Goal: Navigation & Orientation: Find specific page/section

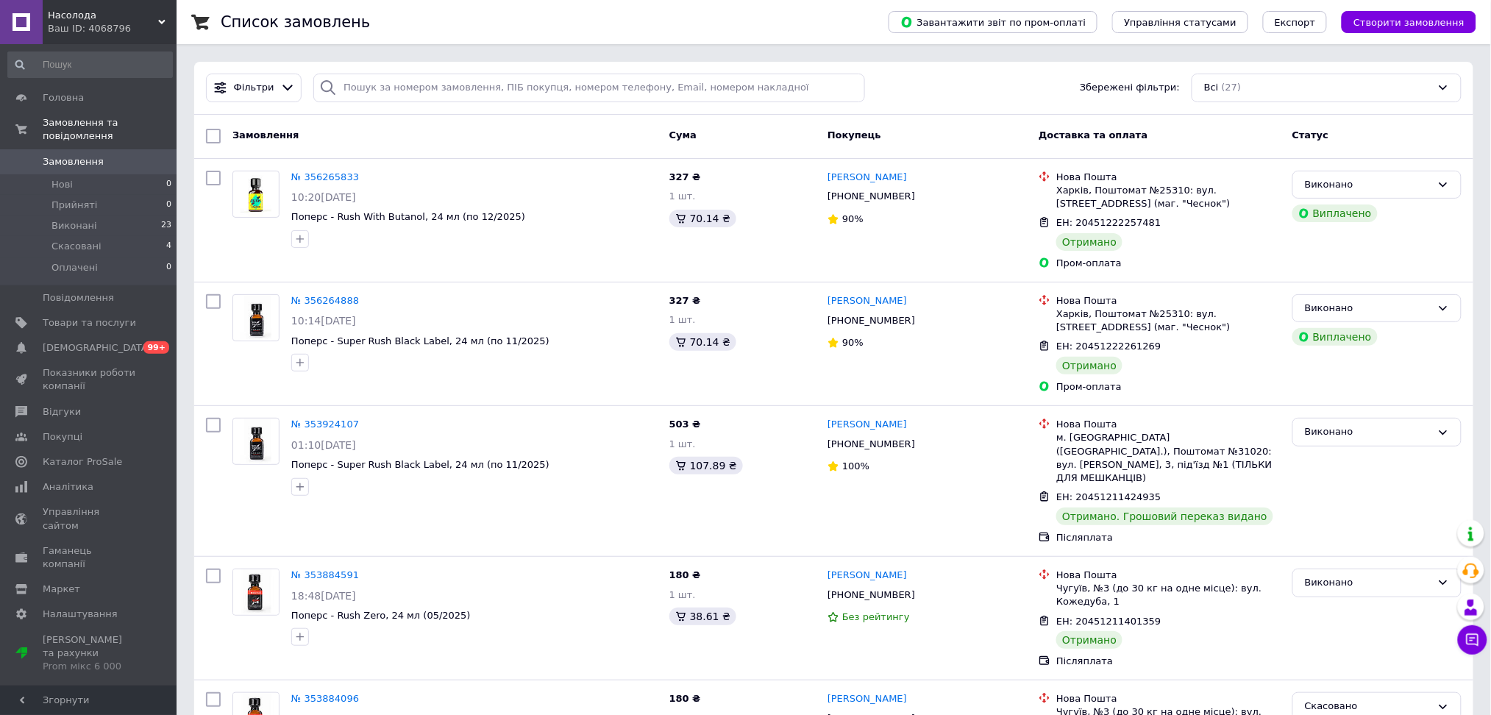
click at [77, 29] on div "Ваш ID: 4068796" at bounding box center [112, 28] width 129 height 13
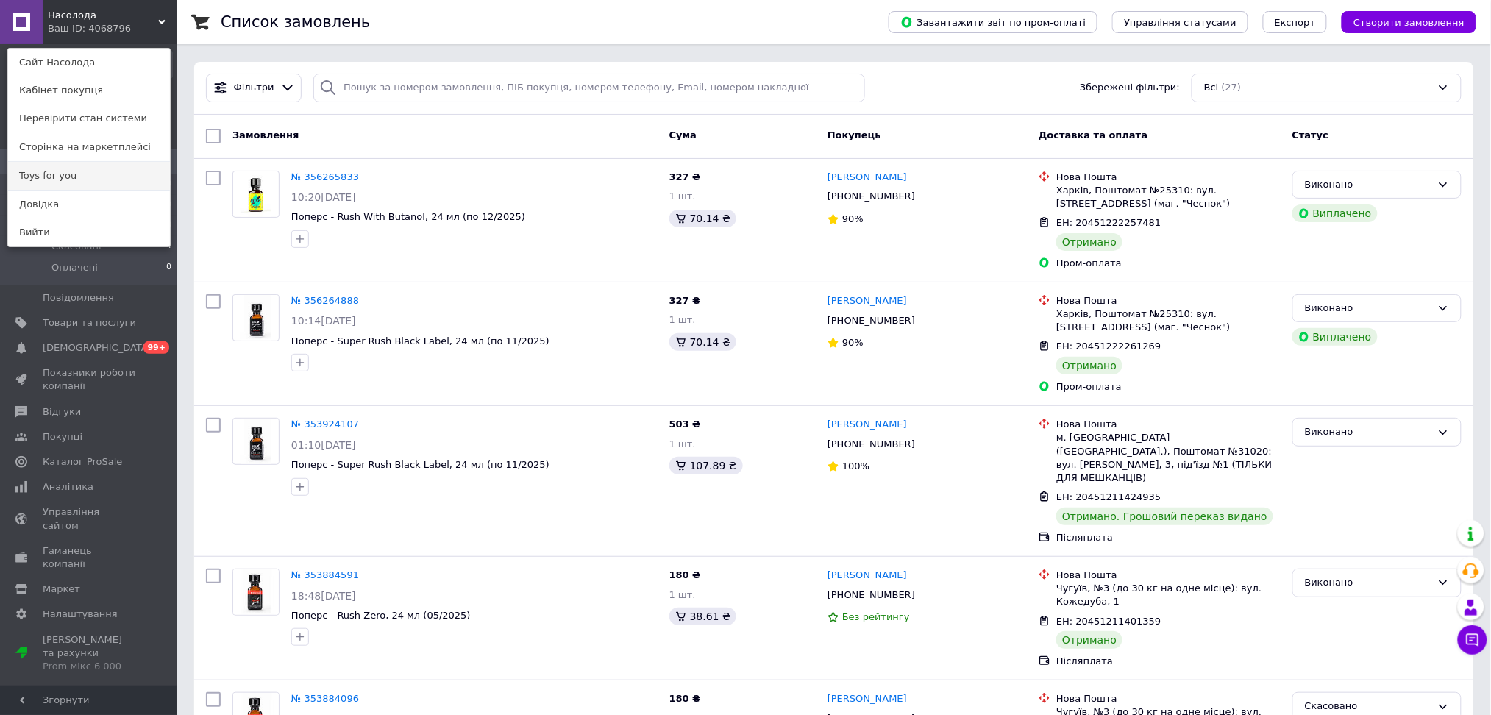
click at [71, 171] on link "Toys for you" at bounding box center [89, 176] width 162 height 28
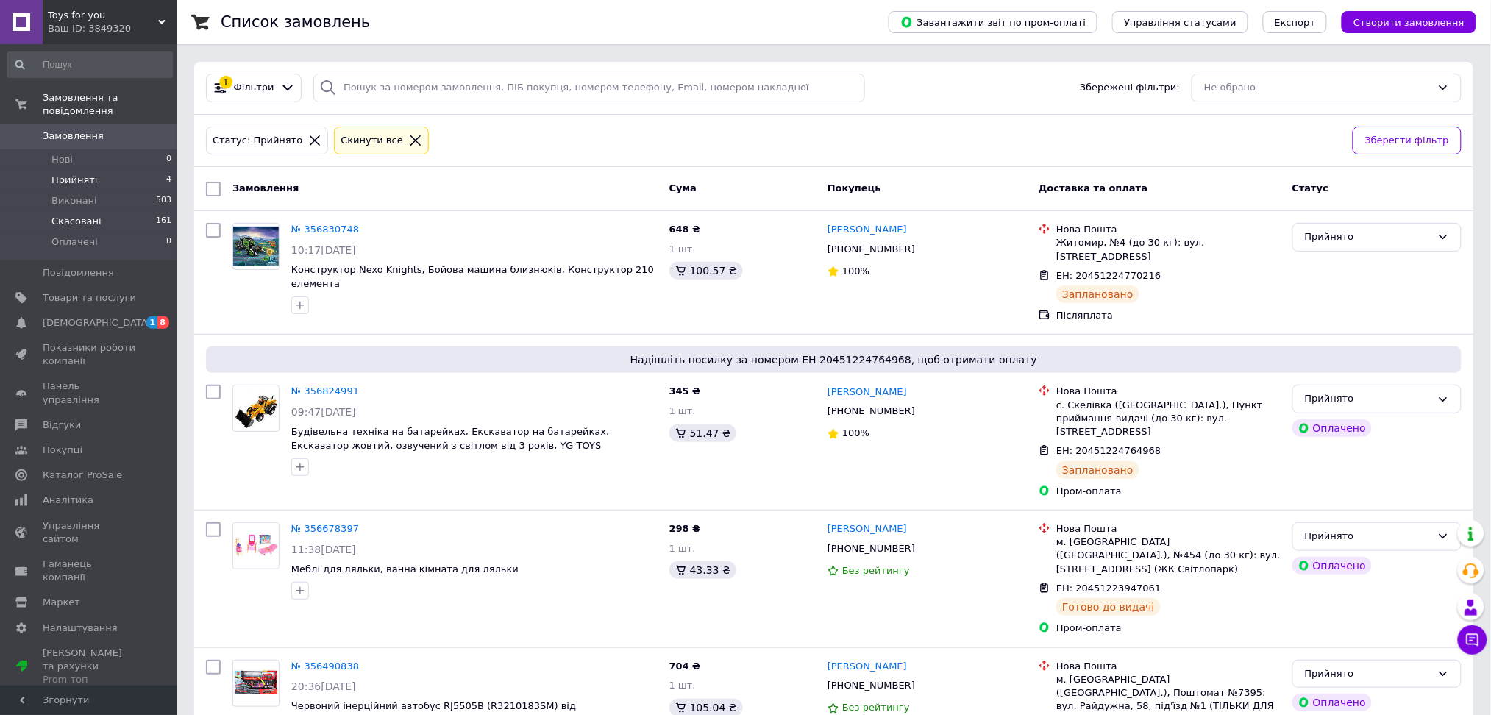
click at [66, 215] on span "Скасовані" at bounding box center [76, 221] width 50 height 13
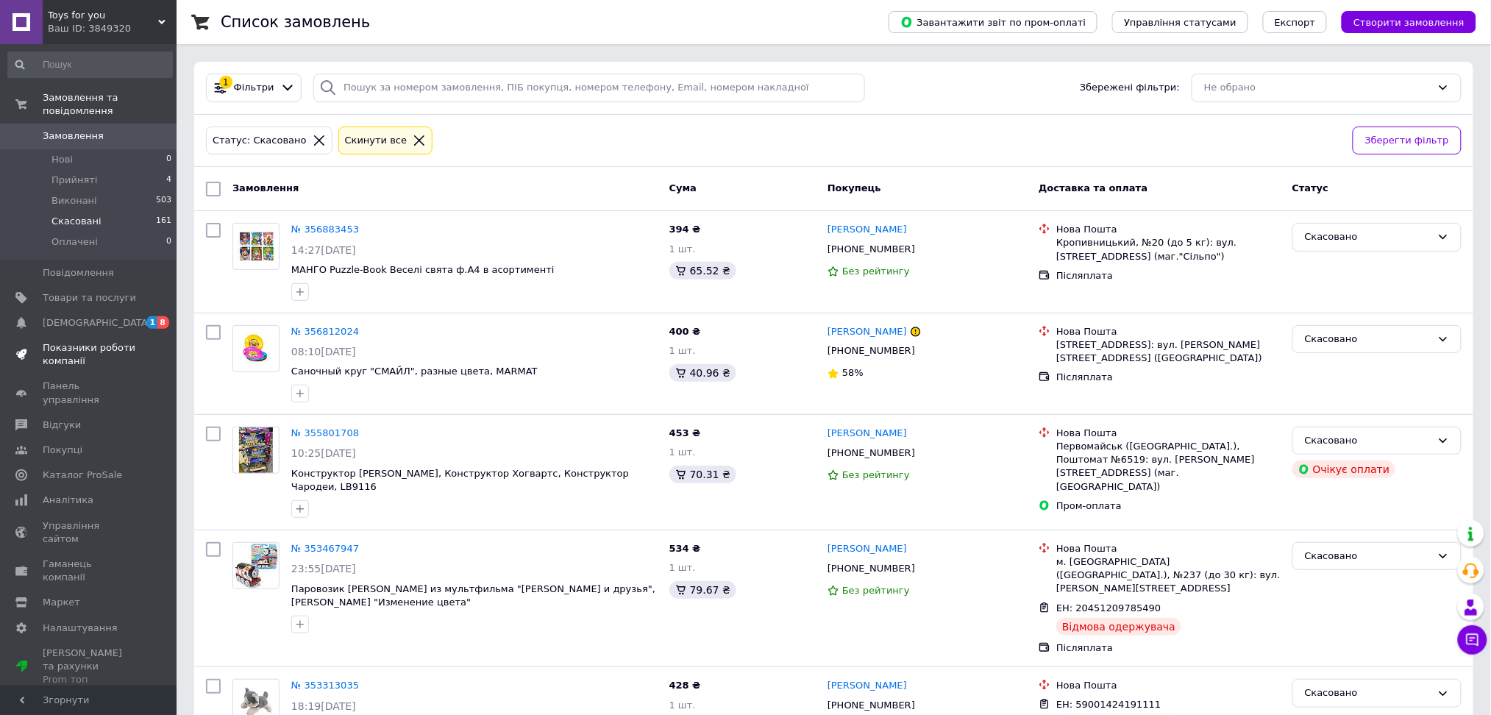
click at [67, 341] on span "Показники роботи компанії" at bounding box center [89, 354] width 93 height 26
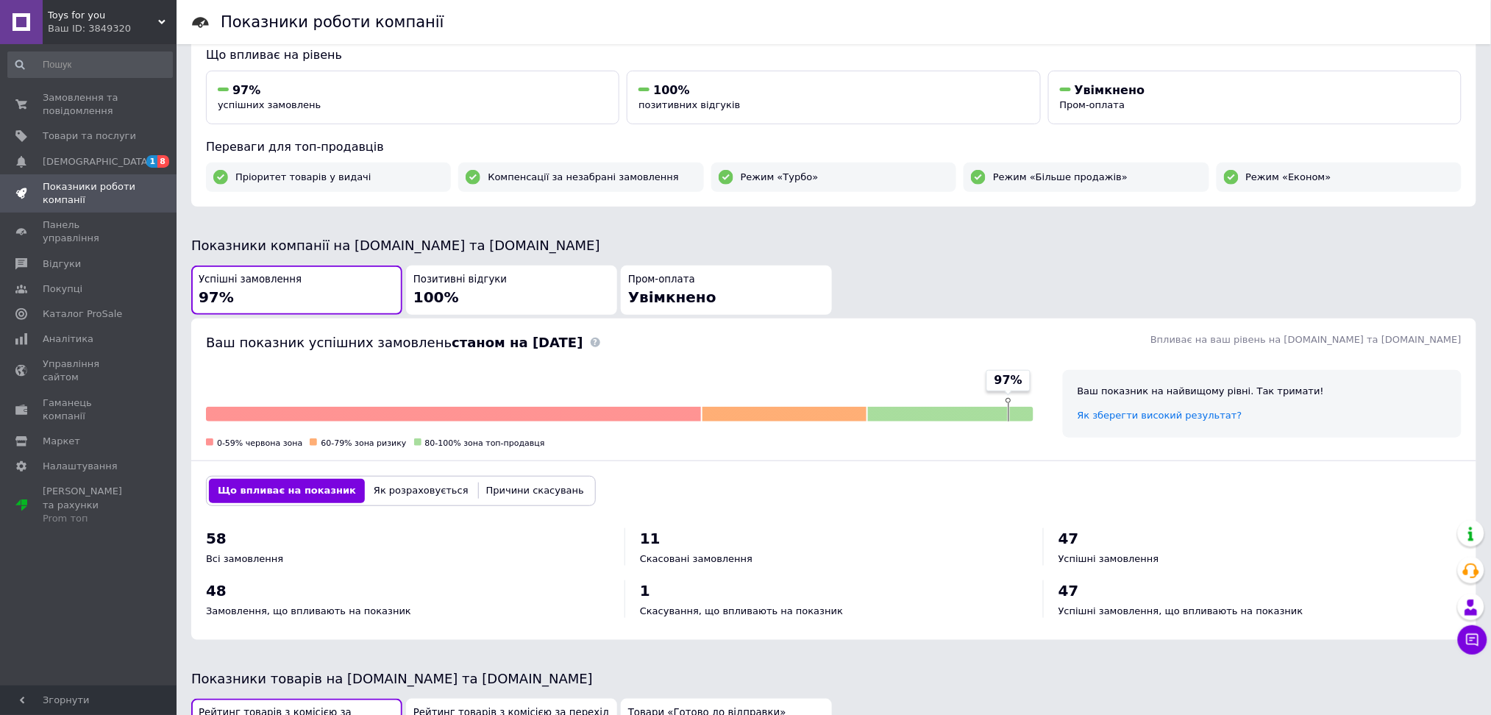
scroll to position [161, 0]
click at [57, 162] on span "[DEMOGRAPHIC_DATA]" at bounding box center [97, 161] width 109 height 13
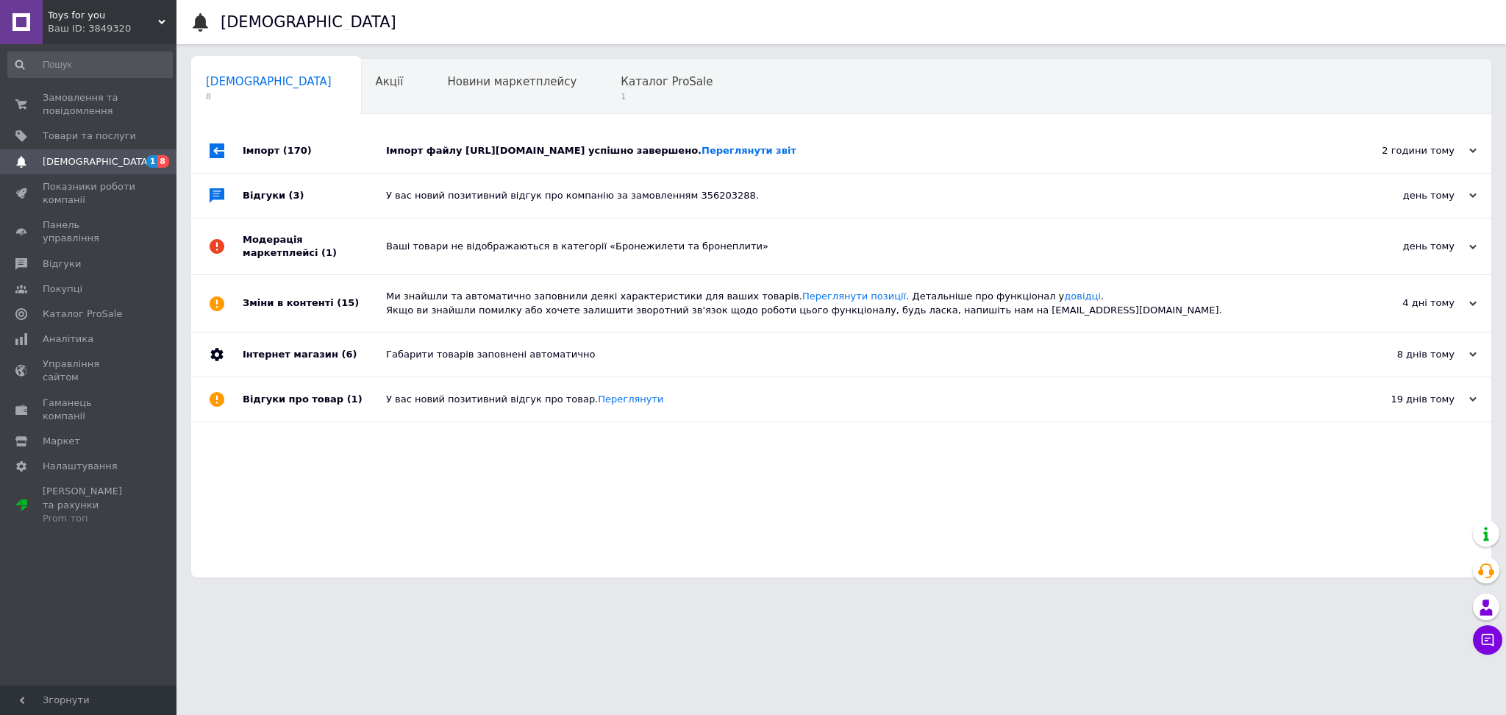
click at [462, 156] on div "Імпорт файлу [URL][DOMAIN_NAME] успішно завершено. Переглянути звіт" at bounding box center [858, 150] width 944 height 13
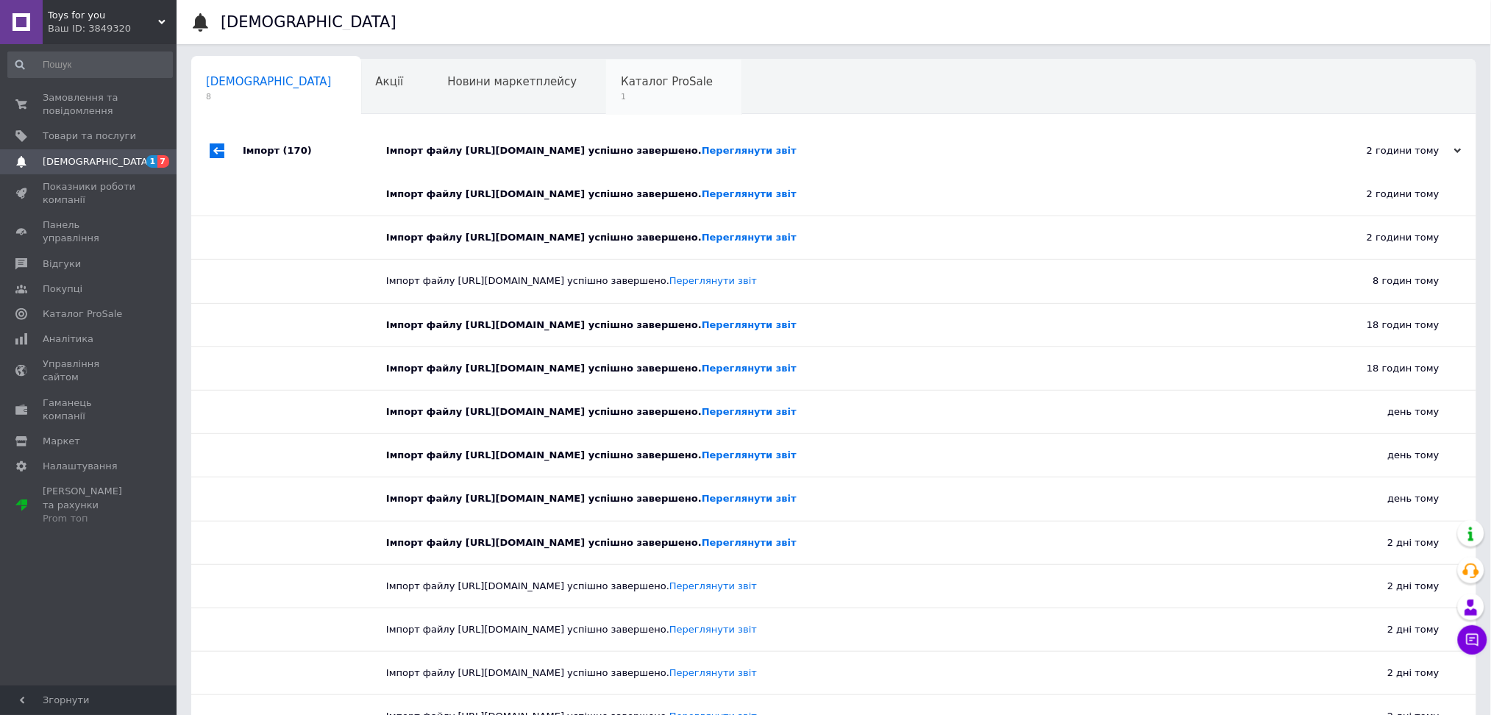
click at [621, 82] on span "Каталог ProSale" at bounding box center [667, 81] width 92 height 13
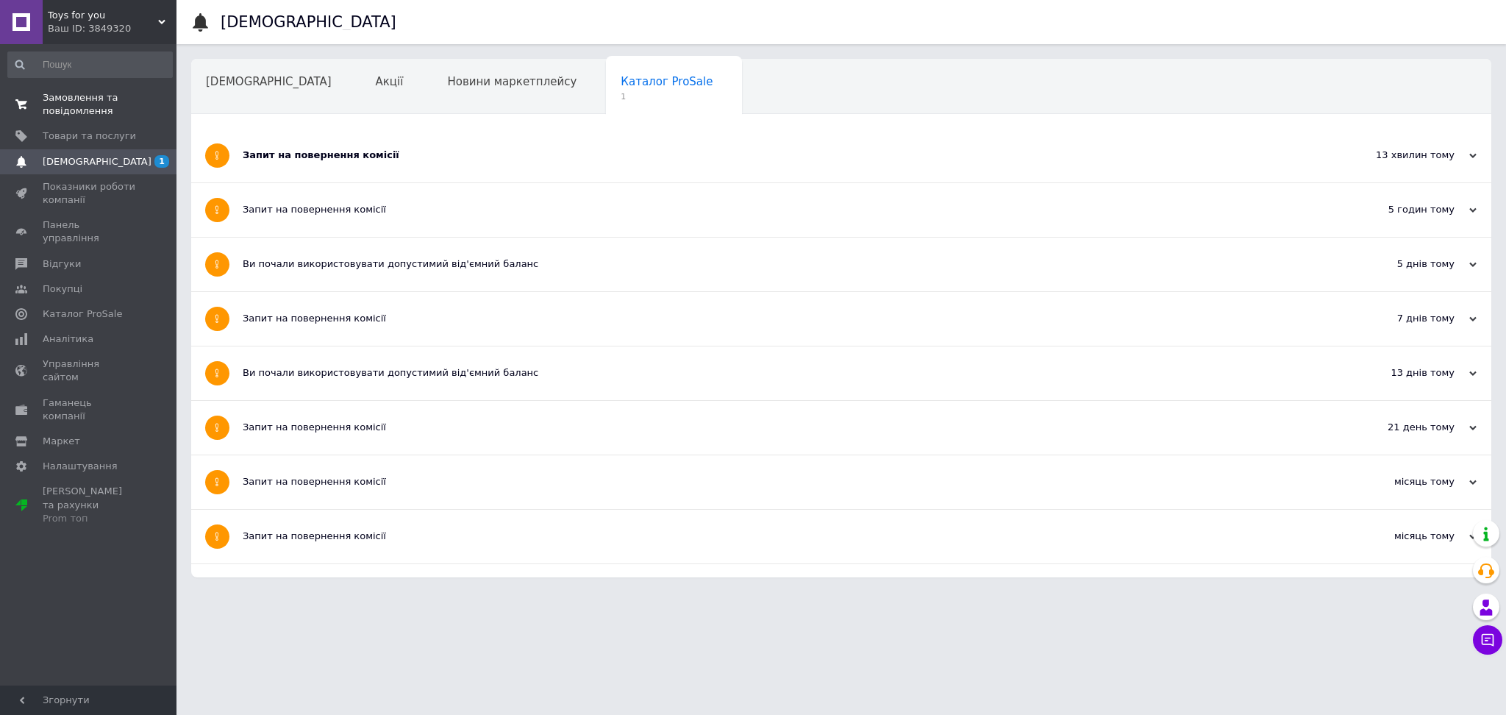
click at [39, 99] on span at bounding box center [21, 104] width 43 height 26
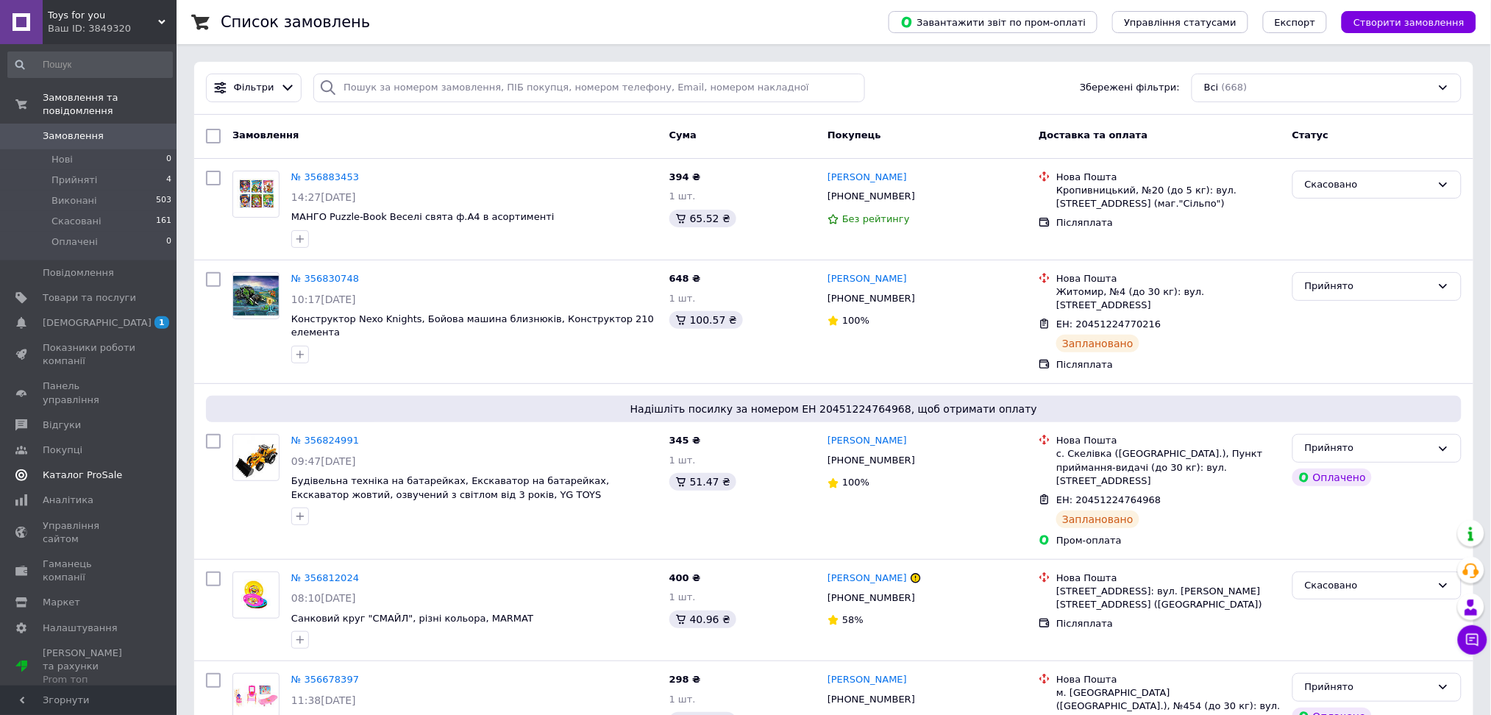
click at [93, 463] on link "Каталог ProSale" at bounding box center [90, 475] width 180 height 25
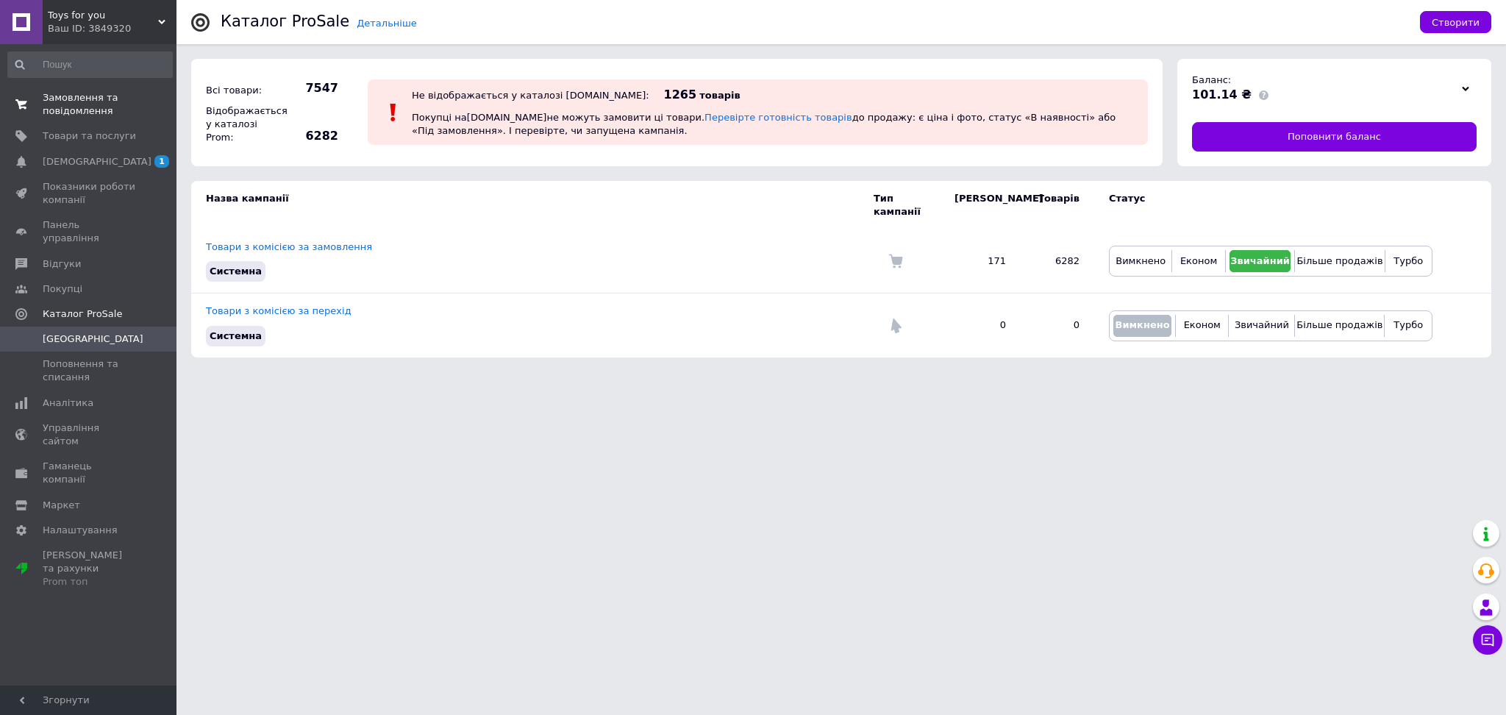
click at [65, 113] on span "Замовлення та повідомлення" at bounding box center [89, 104] width 93 height 26
